Goal: Transaction & Acquisition: Purchase product/service

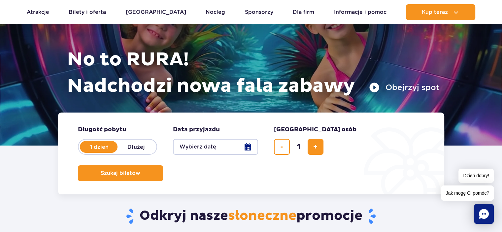
scroll to position [66, 0]
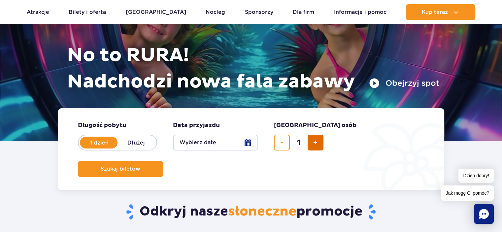
click at [312, 145] on button "dodaj bilet" at bounding box center [315, 143] width 16 height 16
type input "2"
click at [252, 142] on button "Wybierz datę" at bounding box center [215, 143] width 85 height 16
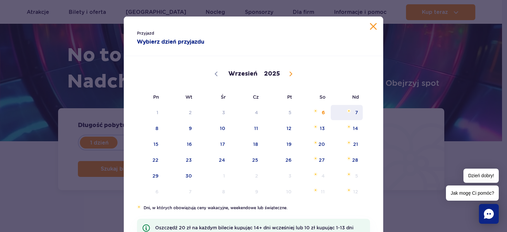
click at [355, 112] on span "7" at bounding box center [346, 112] width 33 height 15
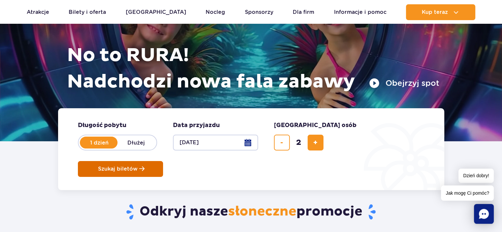
click at [138, 166] on span "Szukaj biletów" at bounding box center [118, 169] width 40 height 6
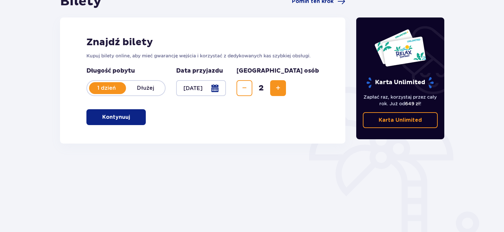
scroll to position [99, 0]
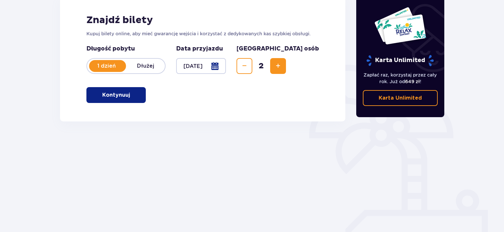
click at [125, 99] on button "Kontynuuj" at bounding box center [115, 95] width 59 height 16
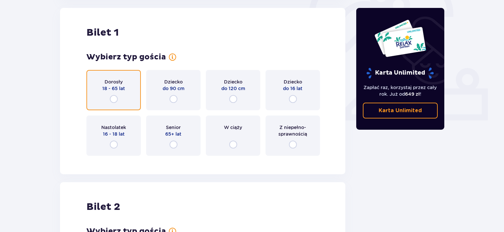
click at [116, 97] on input "radio" at bounding box center [114, 99] width 8 height 8
radio input "true"
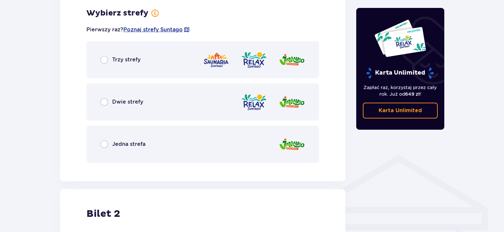
scroll to position [381, 0]
click at [127, 58] on p "Trzy strefy" at bounding box center [126, 59] width 28 height 7
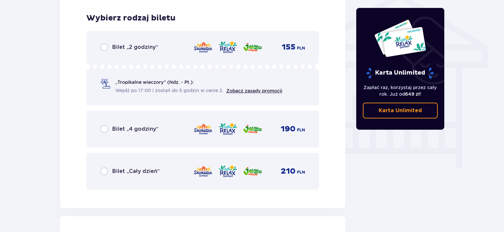
scroll to position [549, 0]
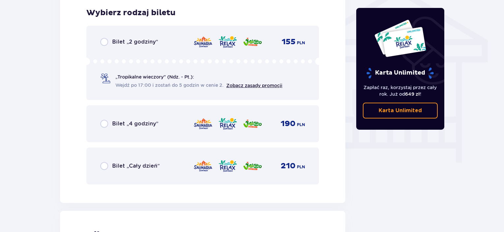
click at [130, 169] on p "Bilet „Cały dzień”" at bounding box center [136, 165] width 48 height 7
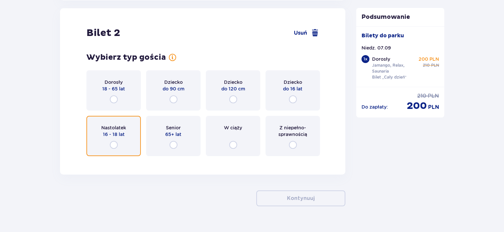
click at [116, 142] on input "radio" at bounding box center [114, 145] width 8 height 8
radio input "true"
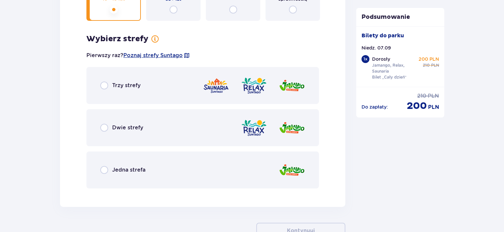
scroll to position [781, 0]
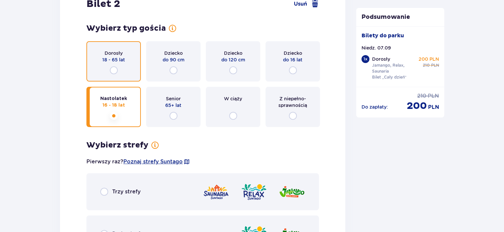
click at [114, 70] on input "radio" at bounding box center [114, 70] width 8 height 8
radio input "true"
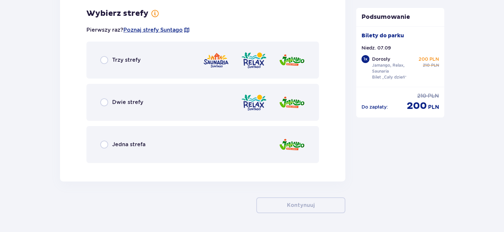
scroll to position [913, 0]
click at [130, 58] on p "Trzy strefy" at bounding box center [126, 59] width 28 height 7
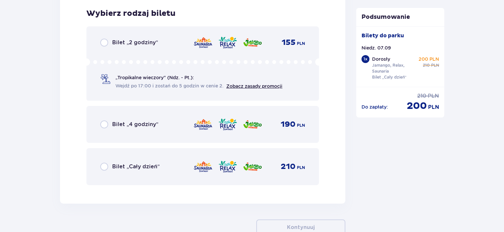
scroll to position [1080, 0]
click at [132, 169] on p "Bilet „Cały dzień”" at bounding box center [136, 166] width 48 height 7
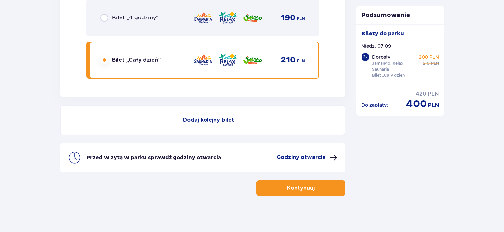
scroll to position [1189, 0]
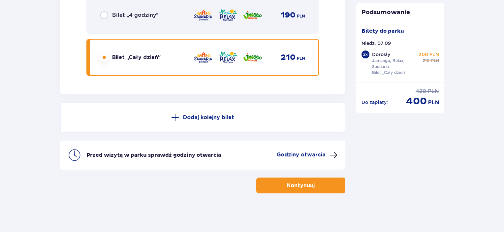
click at [330, 185] on button "Kontynuuj" at bounding box center [300, 185] width 89 height 16
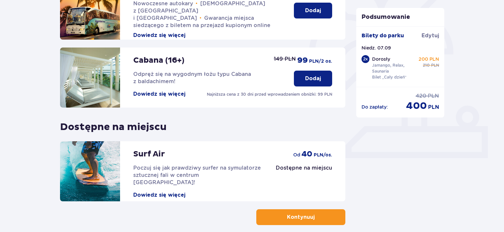
scroll to position [215, 0]
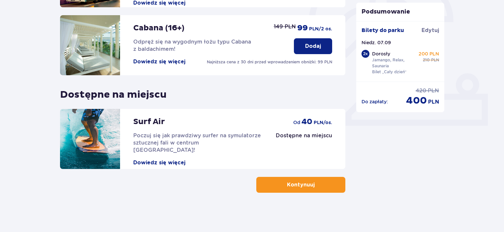
click at [314, 184] on span "button" at bounding box center [316, 185] width 8 height 8
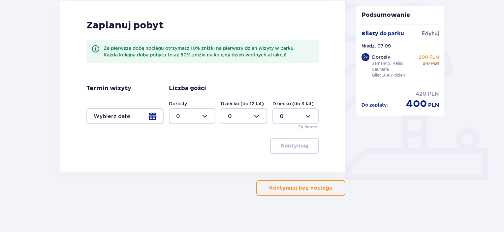
scroll to position [165, 0]
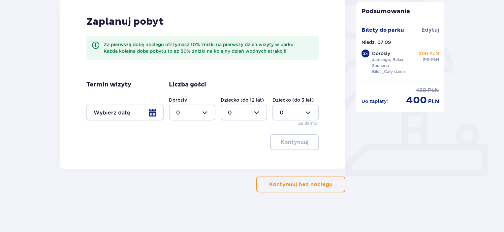
click at [321, 184] on p "Kontynuuj bez noclegu" at bounding box center [300, 184] width 63 height 7
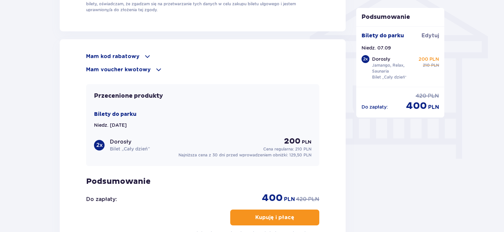
scroll to position [561, 0]
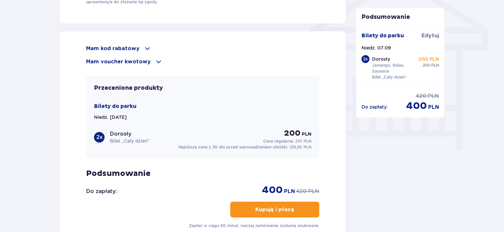
click at [138, 62] on p "Mam voucher kwotowy" at bounding box center [118, 61] width 65 height 7
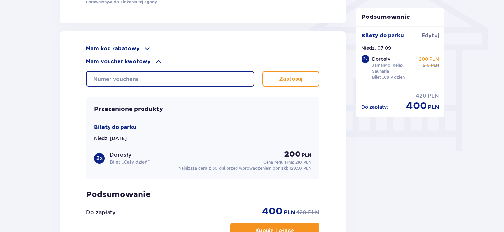
click at [125, 77] on input "text" at bounding box center [170, 79] width 168 height 16
type input "0690005054251282"
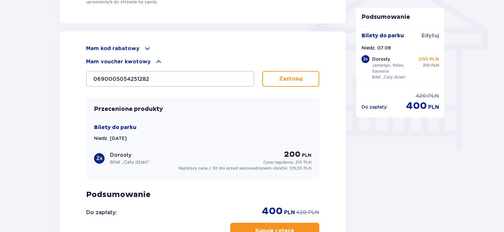
click at [282, 76] on p "Zastosuj" at bounding box center [290, 78] width 23 height 7
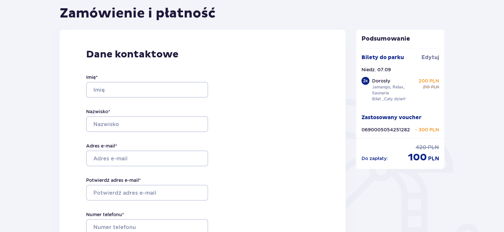
scroll to position [33, 0]
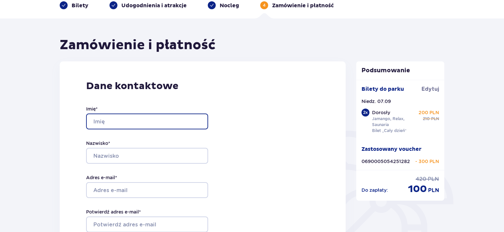
click at [133, 122] on input "Imię *" at bounding box center [147, 121] width 122 height 16
type input "Dorota"
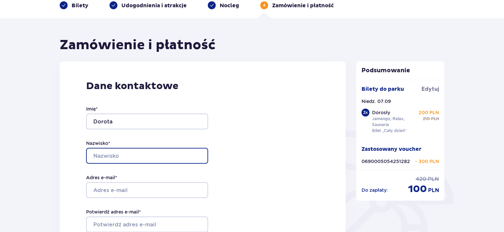
type input "Lewandowska"
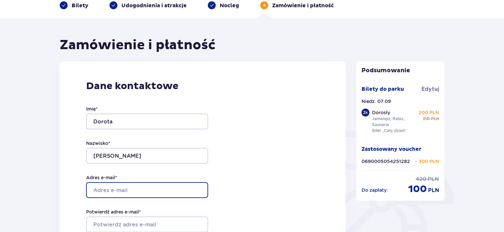
type input "seeitsme@wp.pl"
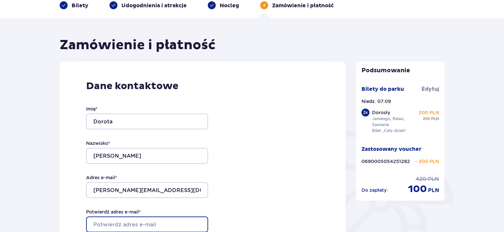
type input "seeitsme@wp.pl"
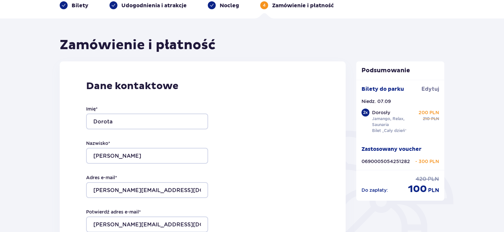
type input "504552369"
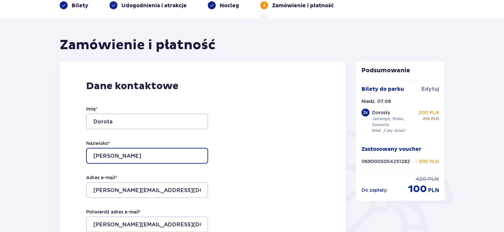
drag, startPoint x: 128, startPoint y: 155, endPoint x: 66, endPoint y: 147, distance: 63.1
click at [66, 147] on div "Dane kontaktowe Imię * Dorota Nazwisko * Lewandowska Adres e-mail * seeitsme@wp…" at bounding box center [203, 199] width 286 height 277
type input "MAŃKOWSKA"
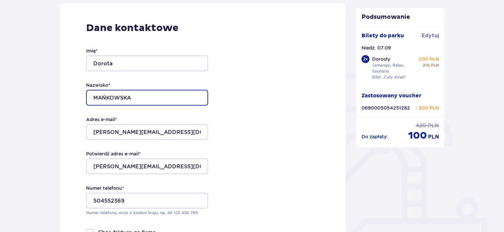
scroll to position [99, 0]
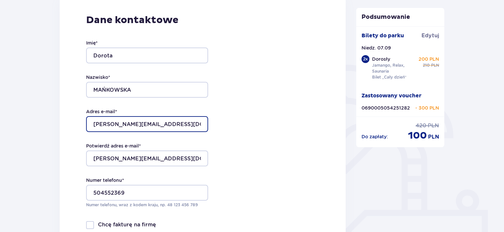
drag, startPoint x: 156, startPoint y: 128, endPoint x: 75, endPoint y: 121, distance: 81.1
click at [75, 121] on div "Dane kontaktowe Imię * Dorota Nazwisko * MAŃKOWSKA Adres e-mail * seeitsme@wp.p…" at bounding box center [203, 133] width 286 height 277
type input "dlewandowska53@gmail.com"
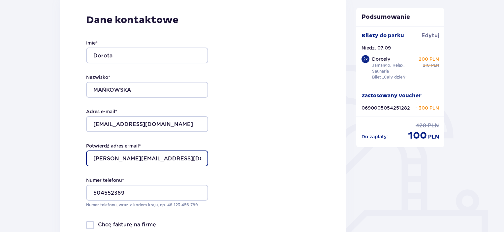
drag, startPoint x: 141, startPoint y: 160, endPoint x: 63, endPoint y: 166, distance: 77.7
click at [63, 166] on div "Dane kontaktowe Imię * Dorota Nazwisko * MAŃKOWSKA Adres e-mail * dlewandowska5…" at bounding box center [203, 133] width 286 height 277
type input "dlewandowska53@gmail.com"
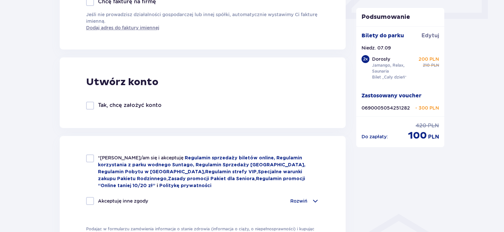
scroll to position [330, 0]
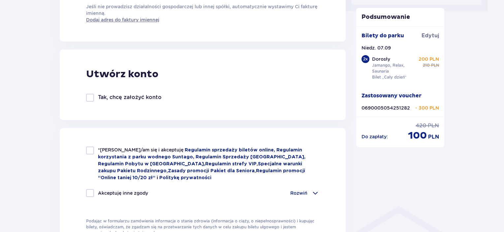
click at [88, 148] on div at bounding box center [90, 150] width 8 height 8
checkbox input "true"
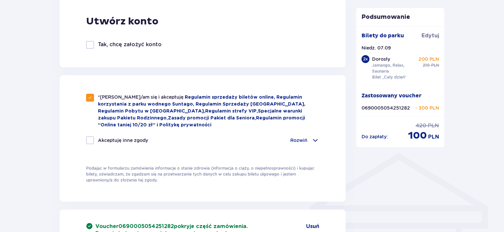
scroll to position [396, 0]
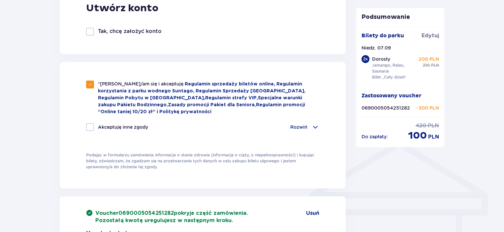
click at [307, 129] on div "Rozwiń" at bounding box center [304, 127] width 29 height 8
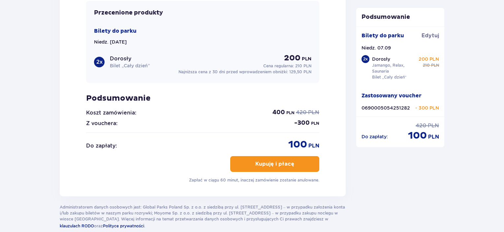
scroll to position [825, 0]
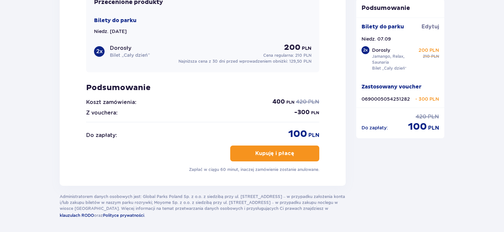
click at [269, 150] on p "Kupuję i płacę" at bounding box center [274, 153] width 39 height 7
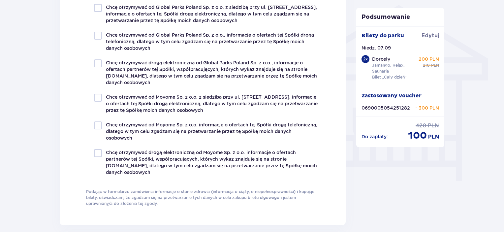
scroll to position [462, 0]
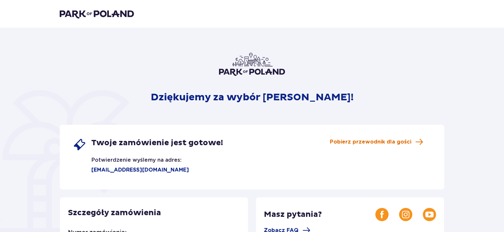
click at [352, 140] on span "Pobierz przewodnik dla gości" at bounding box center [370, 141] width 81 height 7
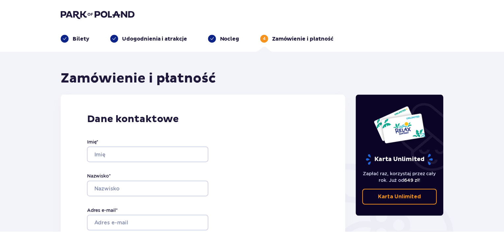
scroll to position [462, 0]
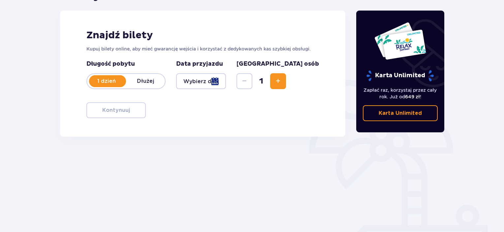
scroll to position [99, 0]
